Goal: Find specific page/section: Find specific page/section

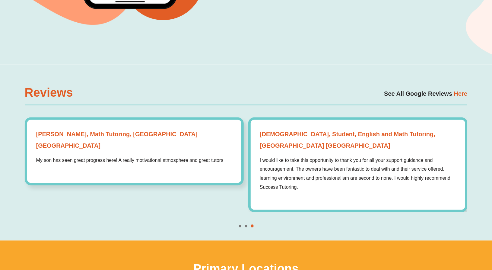
scroll to position [1810, 0]
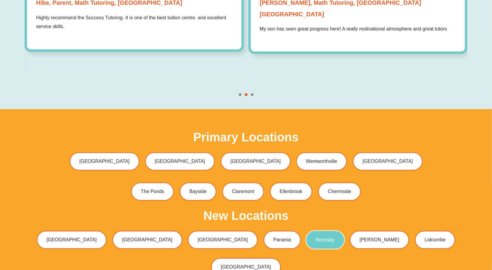
click at [316, 237] on span "Hornsby" at bounding box center [325, 239] width 19 height 5
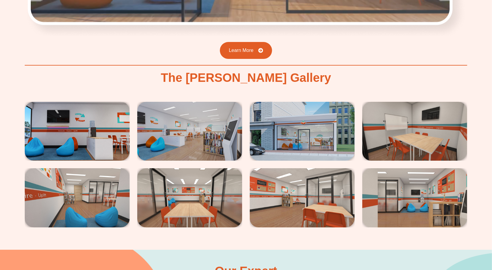
scroll to position [995, 0]
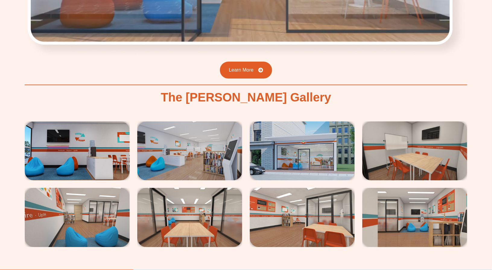
click at [63, 133] on img at bounding box center [77, 150] width 105 height 59
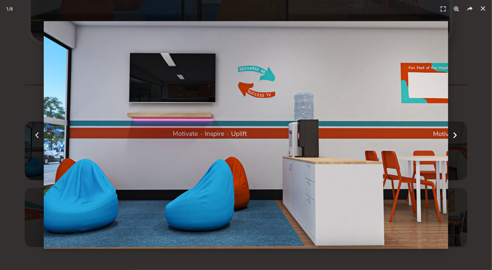
click at [452, 134] on icon "Next slide" at bounding box center [455, 135] width 8 height 8
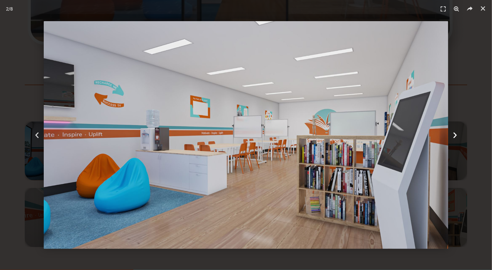
click at [452, 134] on icon "Next slide" at bounding box center [455, 135] width 8 height 8
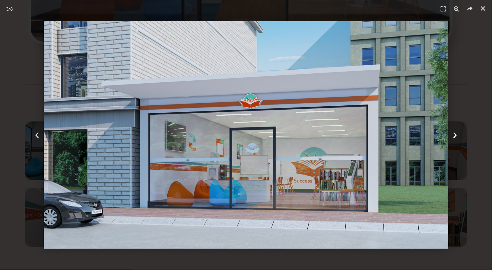
click at [452, 134] on icon "Next slide" at bounding box center [455, 135] width 8 height 8
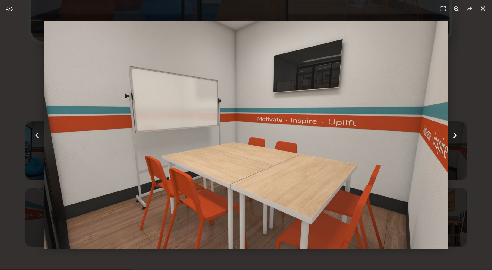
click at [452, 134] on icon "Next slide" at bounding box center [455, 135] width 8 height 8
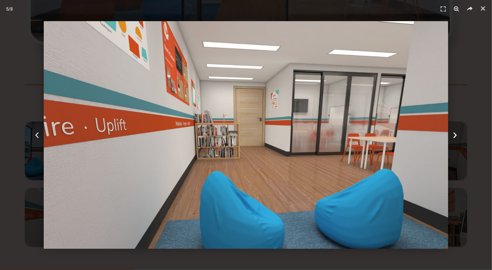
click at [452, 134] on icon "Next slide" at bounding box center [455, 135] width 8 height 8
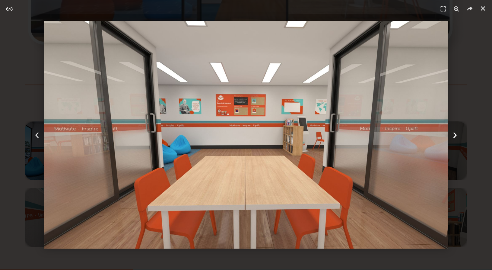
click at [452, 134] on icon "Next slide" at bounding box center [455, 135] width 8 height 8
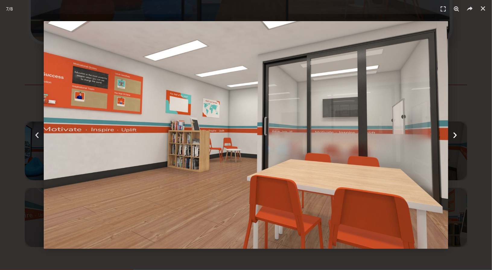
click at [452, 134] on icon "Next slide" at bounding box center [455, 135] width 8 height 8
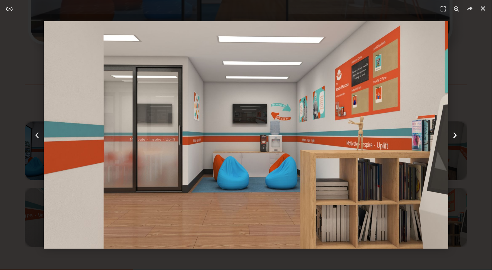
click at [452, 134] on icon "Next slide" at bounding box center [455, 135] width 8 height 8
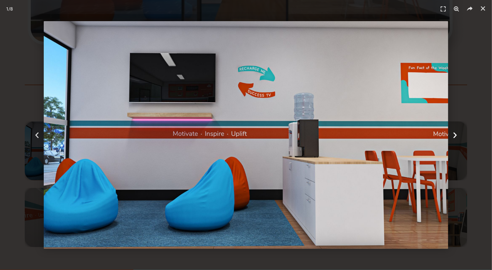
click at [452, 134] on icon "Next slide" at bounding box center [455, 135] width 8 height 8
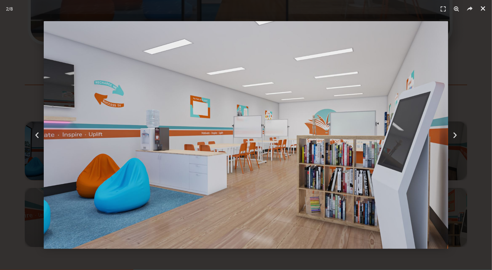
click at [487, 7] on link "Close (Esc)" at bounding box center [482, 8] width 9 height 9
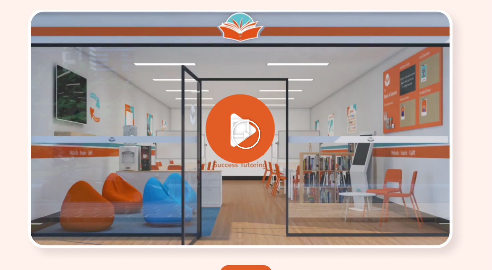
scroll to position [784, 0]
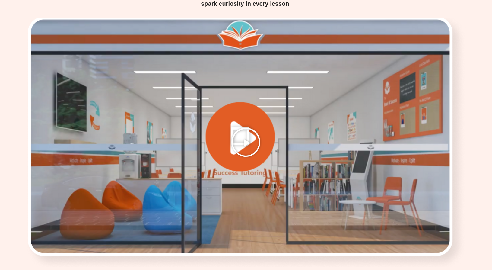
click at [250, 135] on icon "Play Video" at bounding box center [246, 142] width 30 height 30
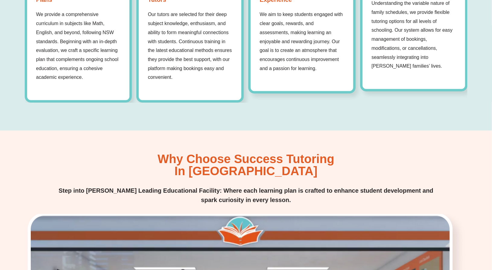
scroll to position [572, 0]
